Goal: Task Accomplishment & Management: Complete application form

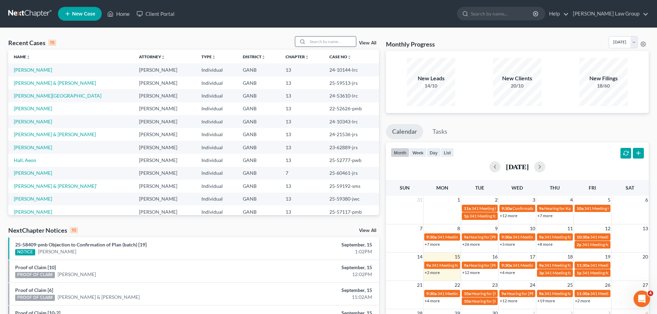
click at [322, 42] on input "search" at bounding box center [332, 42] width 48 height 10
click at [341, 43] on input "search" at bounding box center [332, 42] width 48 height 10
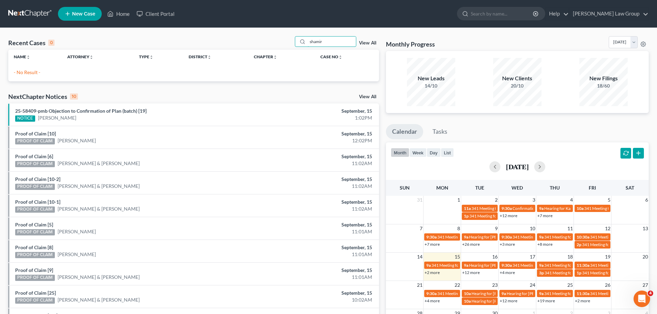
drag, startPoint x: 332, startPoint y: 45, endPoint x: 270, endPoint y: 41, distance: 62.9
click at [270, 41] on div "Recent Cases 0 shamir View All" at bounding box center [193, 42] width 371 height 13
paste input "[PERSON_NAME]"
drag, startPoint x: 325, startPoint y: 44, endPoint x: 385, endPoint y: 43, distance: 60.3
click at [385, 43] on div "Recent Cases 0 [PERSON_NAME] View All Name unfold_more expand_more expand_less …" at bounding box center [328, 206] width 647 height 341
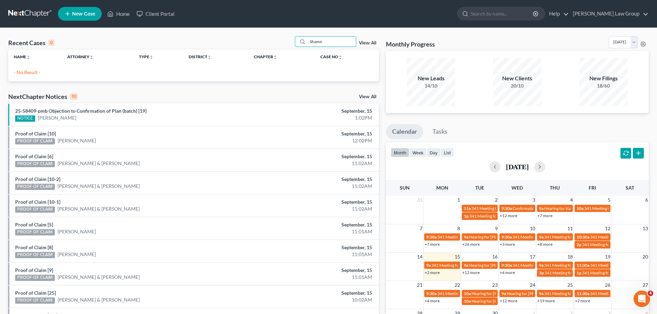
type input "Shamir"
click at [368, 38] on div "Shamir View All" at bounding box center [337, 41] width 84 height 11
click at [367, 43] on link "View All" at bounding box center [367, 43] width 17 height 5
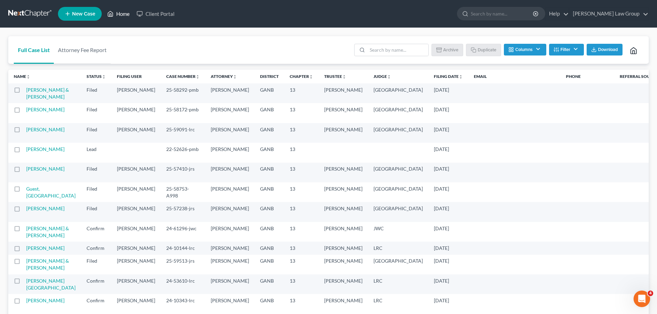
click at [121, 13] on link "Home" at bounding box center [118, 14] width 29 height 12
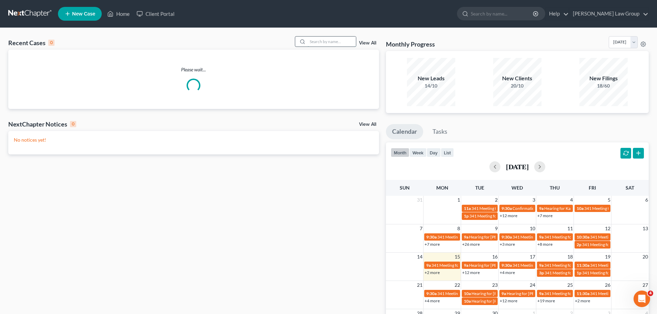
click at [314, 40] on input "search" at bounding box center [332, 42] width 48 height 10
paste input "[PERSON_NAME]"
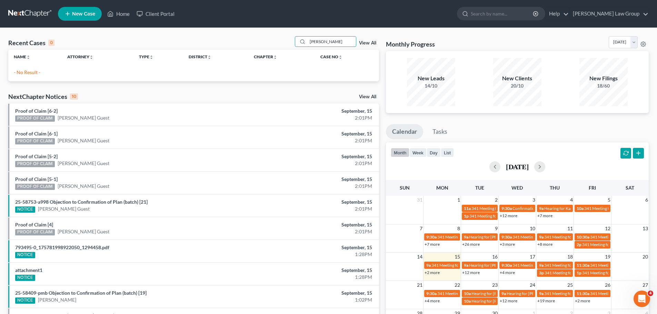
drag, startPoint x: 324, startPoint y: 41, endPoint x: 368, endPoint y: 41, distance: 43.4
click at [368, 41] on div "[PERSON_NAME] View All" at bounding box center [337, 41] width 84 height 11
type input "Shamir"
click at [70, 20] on link "New Case" at bounding box center [80, 14] width 44 height 14
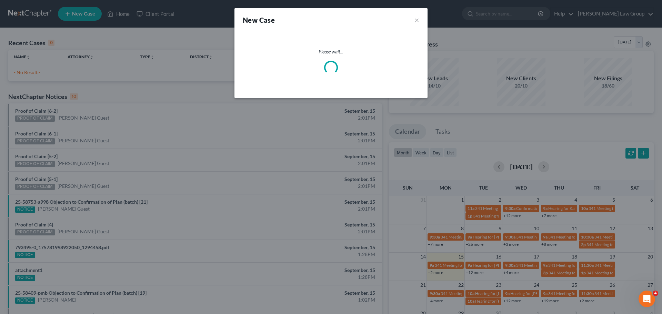
select select "19"
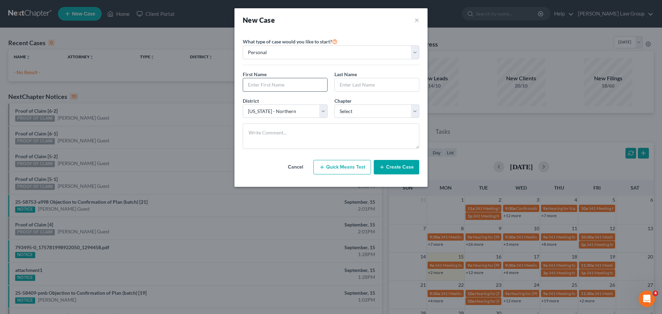
click at [283, 84] on input "text" at bounding box center [285, 84] width 84 height 13
click at [279, 86] on input "text" at bounding box center [285, 84] width 84 height 13
type input "Shamir"
type input "Pilgrim"
click at [361, 113] on select "Select 7 11 12 13" at bounding box center [376, 111] width 85 height 14
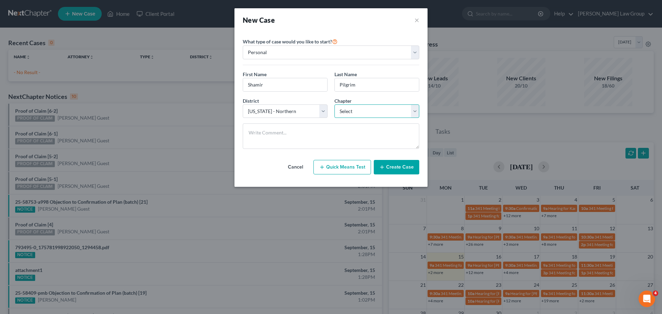
select select "0"
click at [334, 104] on select "Select 7 11 12 13" at bounding box center [376, 111] width 85 height 14
click at [395, 168] on button "Create Case" at bounding box center [397, 167] width 46 height 14
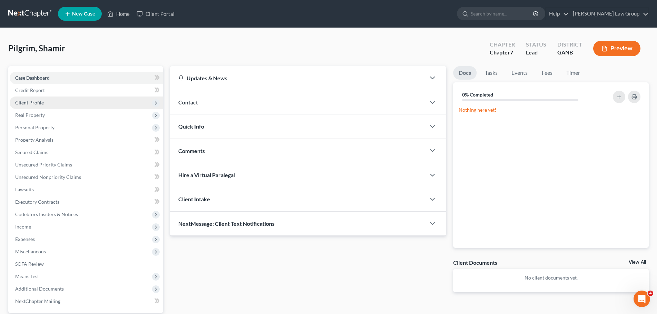
click at [34, 100] on span "Client Profile" at bounding box center [29, 103] width 29 height 6
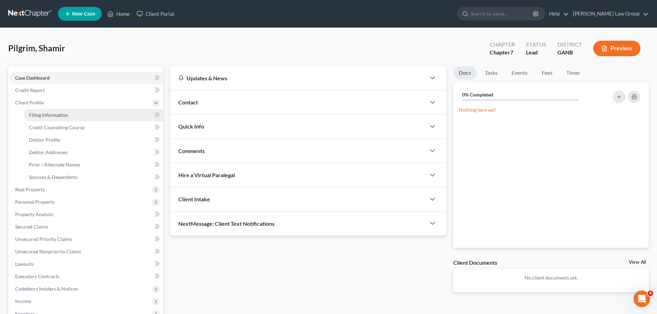
click at [66, 113] on span "Filing Information" at bounding box center [48, 115] width 39 height 6
select select "1"
select select "0"
select select "19"
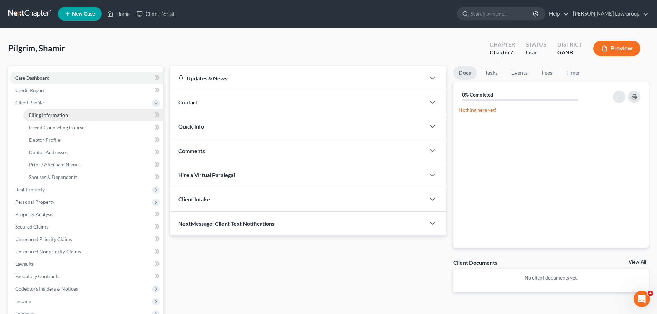
select select "10"
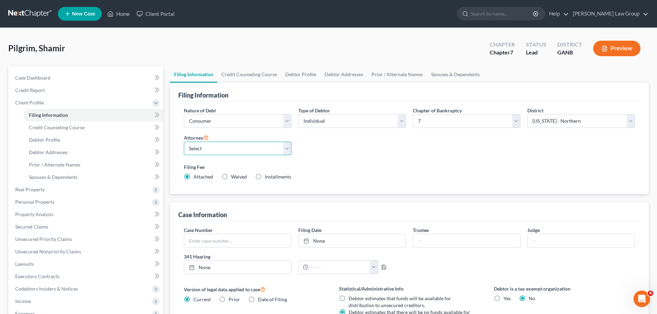
click at [215, 145] on select "Select [PERSON_NAME] - GANB [PERSON_NAME] - GANB [PERSON_NAME] - GANB [PERSON_N…" at bounding box center [238, 149] width 108 height 14
select select "0"
click at [184, 142] on select "Select [PERSON_NAME] - GANB [PERSON_NAME] - GANB [PERSON_NAME] - GANB [PERSON_N…" at bounding box center [238, 149] width 108 height 14
click at [246, 79] on link "Credit Counseling Course" at bounding box center [249, 74] width 64 height 17
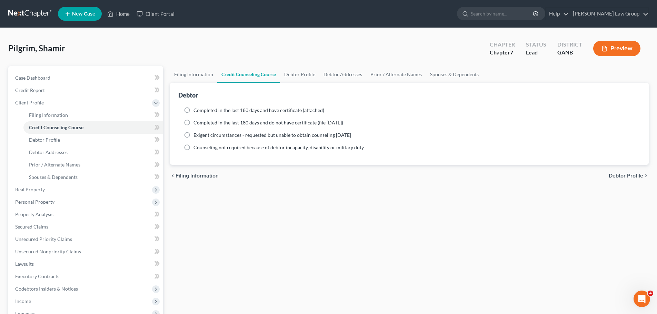
click at [193, 112] on label "Completed in the last 180 days and have certificate (attached)" at bounding box center [258, 110] width 131 height 7
click at [196, 111] on input "Completed in the last 180 days and have certificate (attached)" at bounding box center [198, 109] width 4 height 4
radio input "true"
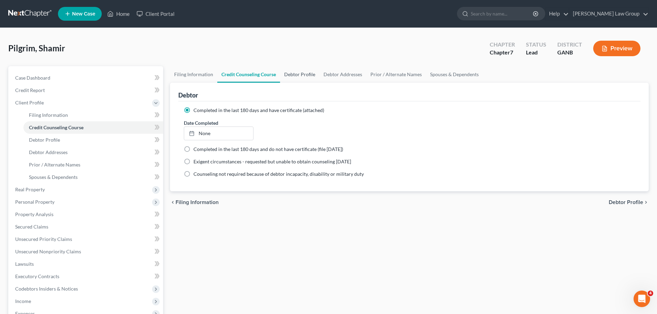
click at [288, 77] on link "Debtor Profile" at bounding box center [299, 74] width 39 height 17
select select "0"
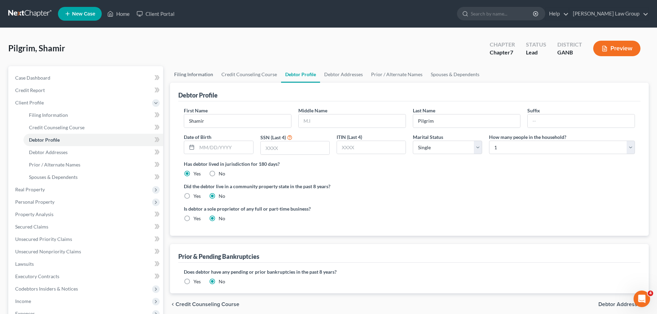
click at [189, 76] on link "Filing Information" at bounding box center [193, 74] width 47 height 17
select select "1"
select select "0"
select select "19"
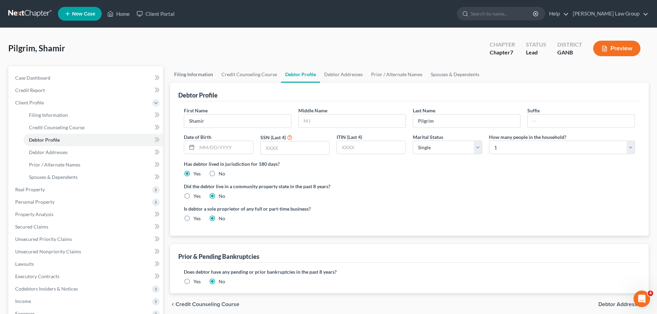
select select "0"
select select "10"
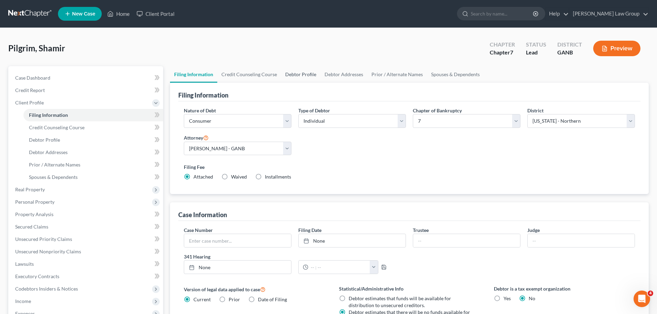
click at [296, 75] on link "Debtor Profile" at bounding box center [300, 74] width 39 height 17
select select "0"
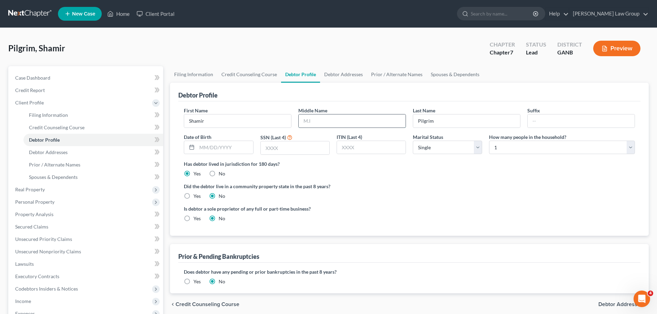
click at [309, 119] on input "text" at bounding box center [352, 120] width 107 height 13
paste input "[PERSON_NAME]"
type input "[PERSON_NAME]"
click at [238, 153] on input "text" at bounding box center [225, 147] width 56 height 13
paste input "[DATE]"
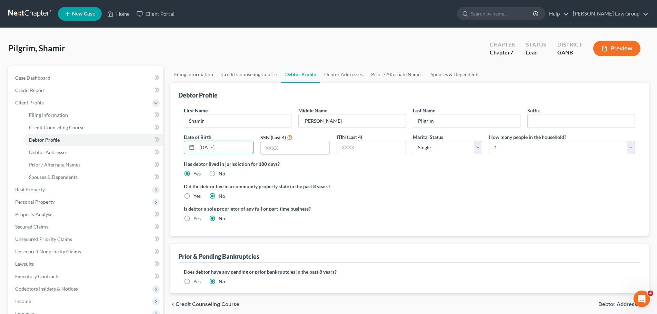
type input "[DATE]"
click at [294, 153] on input "text" at bounding box center [295, 147] width 69 height 13
paste input "3608"
type input "3608"
click at [343, 77] on link "Debtor Addresses" at bounding box center [343, 74] width 47 height 17
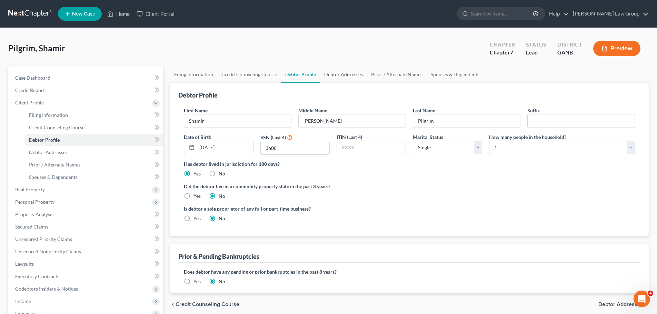
select select "0"
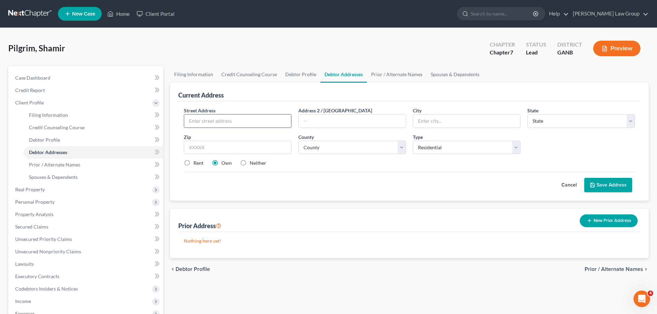
click at [211, 120] on input "text" at bounding box center [237, 120] width 107 height 13
paste input "[STREET_ADDRESS]"
type input "[STREET_ADDRESS]"
click at [197, 145] on input "text" at bounding box center [238, 148] width 108 height 14
paste input "30213"
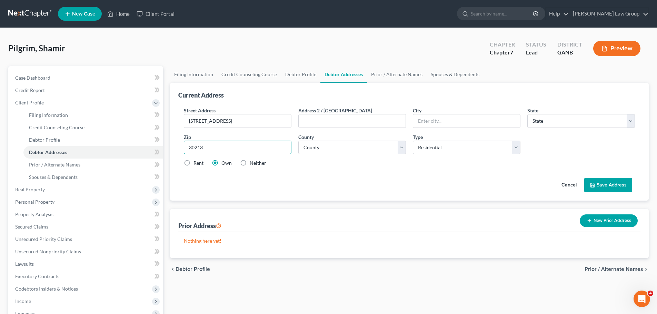
type input "30213"
click at [193, 163] on label "Rent" at bounding box center [198, 163] width 10 height 7
click at [196, 163] on input "Rent" at bounding box center [198, 162] width 4 height 4
radio input "true"
type input "Fairburn"
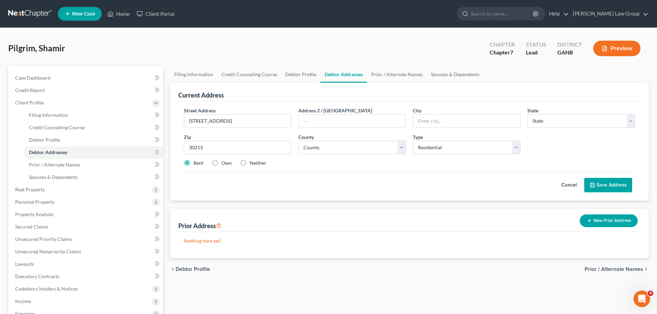
select select "10"
click at [359, 150] on select "County" at bounding box center [352, 148] width 108 height 14
select select "59"
click at [298, 141] on select "County [GEOGRAPHIC_DATA] [GEOGRAPHIC_DATA] [GEOGRAPHIC_DATA] [GEOGRAPHIC_DATA] …" at bounding box center [352, 148] width 108 height 14
click at [608, 182] on button "Save Address" at bounding box center [608, 185] width 48 height 14
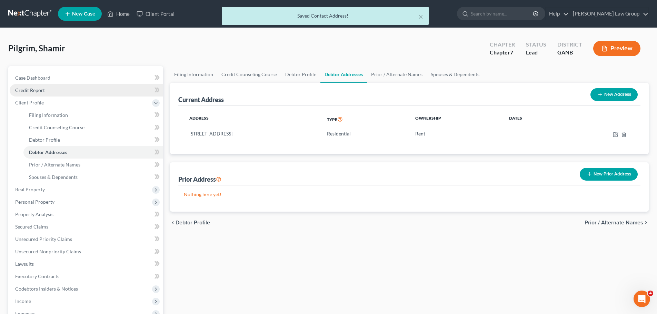
click at [48, 92] on link "Credit Report" at bounding box center [86, 90] width 153 height 12
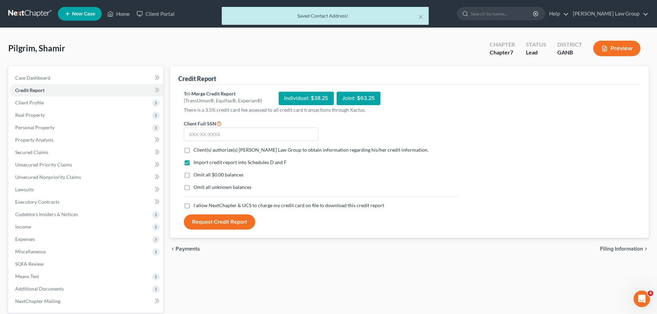
click at [193, 152] on label "Client(s) authorize(s) [PERSON_NAME] Law Group to obtain information regarding …" at bounding box center [310, 150] width 235 height 7
click at [196, 151] on input "Client(s) authorize(s) [PERSON_NAME] Law Group to obtain information regarding …" at bounding box center [198, 149] width 4 height 4
checkbox input "true"
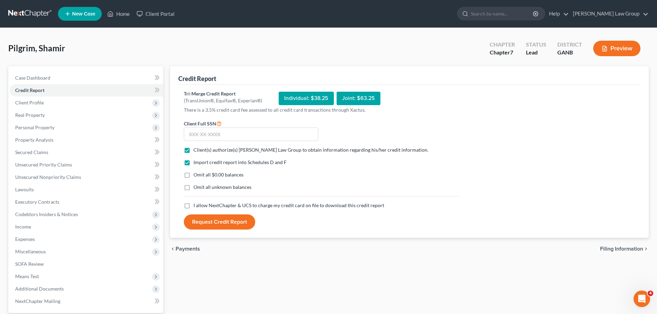
click at [193, 207] on label "I allow NextChapter & UCS to charge my credit card on file to download this cre…" at bounding box center [288, 205] width 191 height 7
click at [196, 207] on input "I allow NextChapter & UCS to charge my credit card on file to download this cre…" at bounding box center [198, 204] width 4 height 4
checkbox input "true"
drag, startPoint x: 281, startPoint y: 133, endPoint x: 282, endPoint y: 142, distance: 9.0
click at [281, 133] on input "text" at bounding box center [251, 135] width 134 height 14
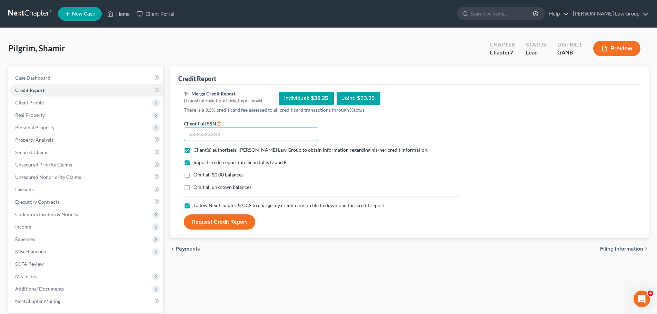
paste input "271-98-3608"
type input "271-98-3608"
click at [198, 224] on button "Request Credit Report" at bounding box center [219, 221] width 71 height 15
